Goal: Communication & Community: Share content

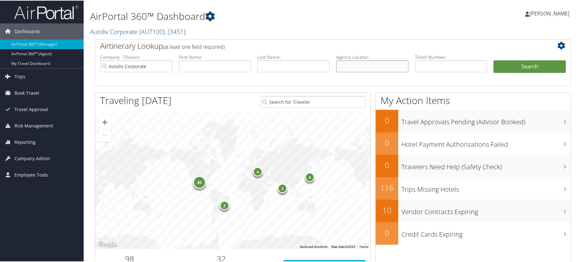
click at [380, 72] on input "text" at bounding box center [372, 66] width 72 height 12
paste input "DFSJBK"
type input "DFSJBK"
click at [524, 73] on button "Search" at bounding box center [529, 66] width 72 height 13
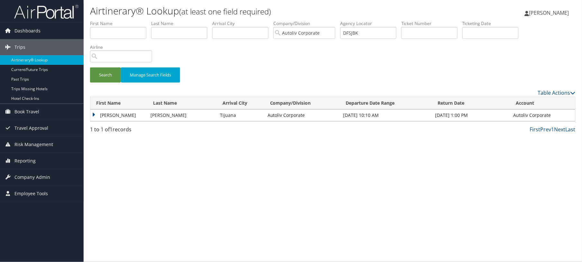
click at [103, 121] on td "JAVIER" at bounding box center [118, 116] width 57 height 12
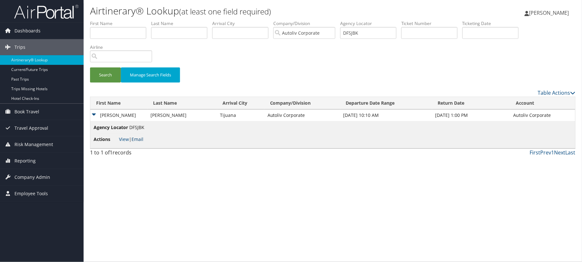
click at [143, 143] on link "Email" at bounding box center [138, 139] width 12 height 6
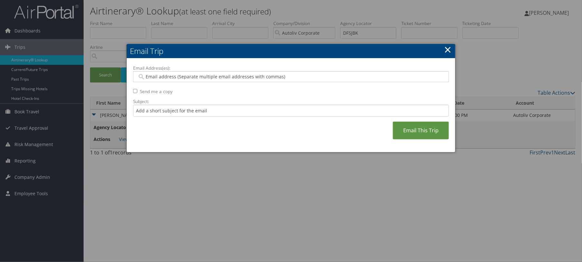
click at [281, 80] on input "Email Address(es):" at bounding box center [288, 77] width 302 height 6
paste input "emmanuel.lopez@autoliv.com"
type input "emmanuel.lopez@autoliv.com"
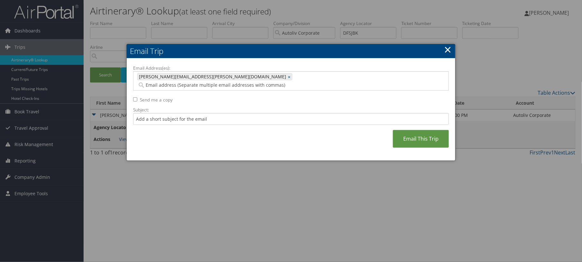
paste input "javier.moreno@autoliv.com"
type input "javier.moreno@autoliv.com"
type input "emmanuel.lopez@autoliv.com, javier.moreno@autoliv.com"
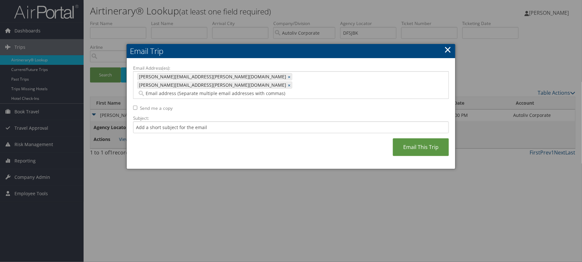
click at [165, 106] on label "Send me a copy" at bounding box center [156, 108] width 33 height 6
click at [137, 106] on input "Send me a copy" at bounding box center [135, 108] width 4 height 4
checkbox input "true"
click at [409, 156] on link "Email This Trip" at bounding box center [421, 148] width 56 height 18
